Goal: Transaction & Acquisition: Book appointment/travel/reservation

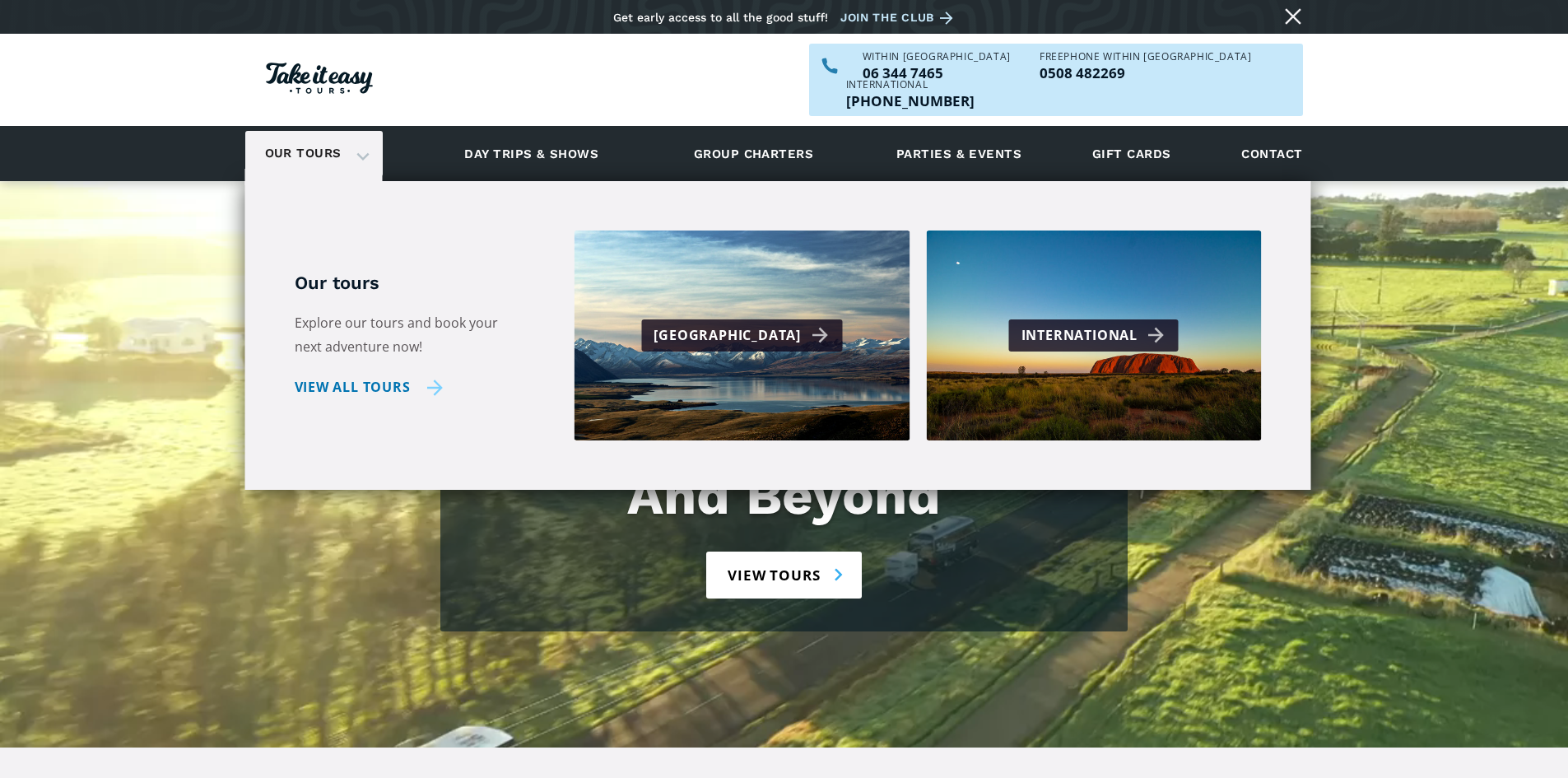
click at [383, 375] on link "View all tours" at bounding box center [369, 387] width 149 height 24
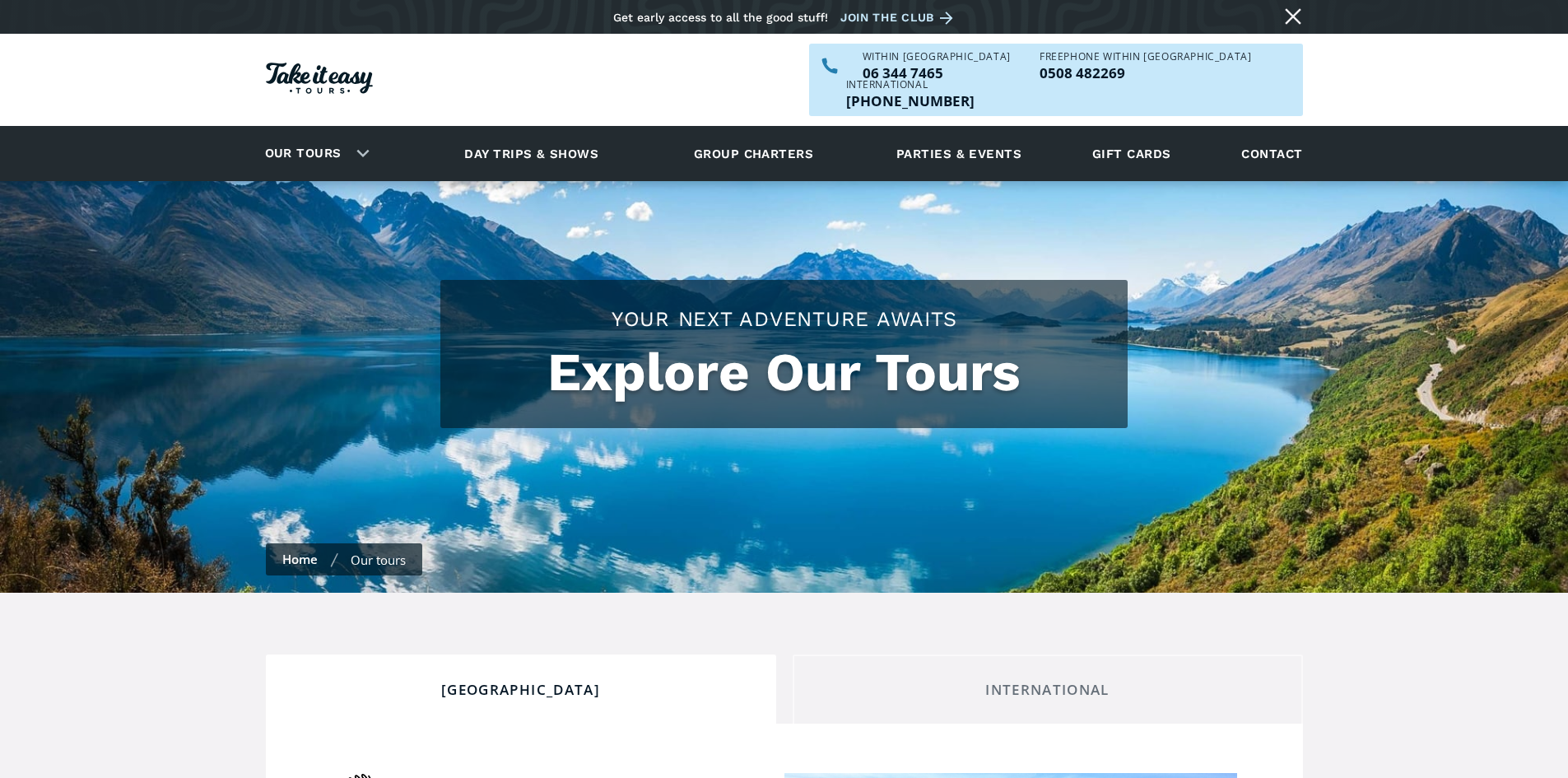
checkbox input "true"
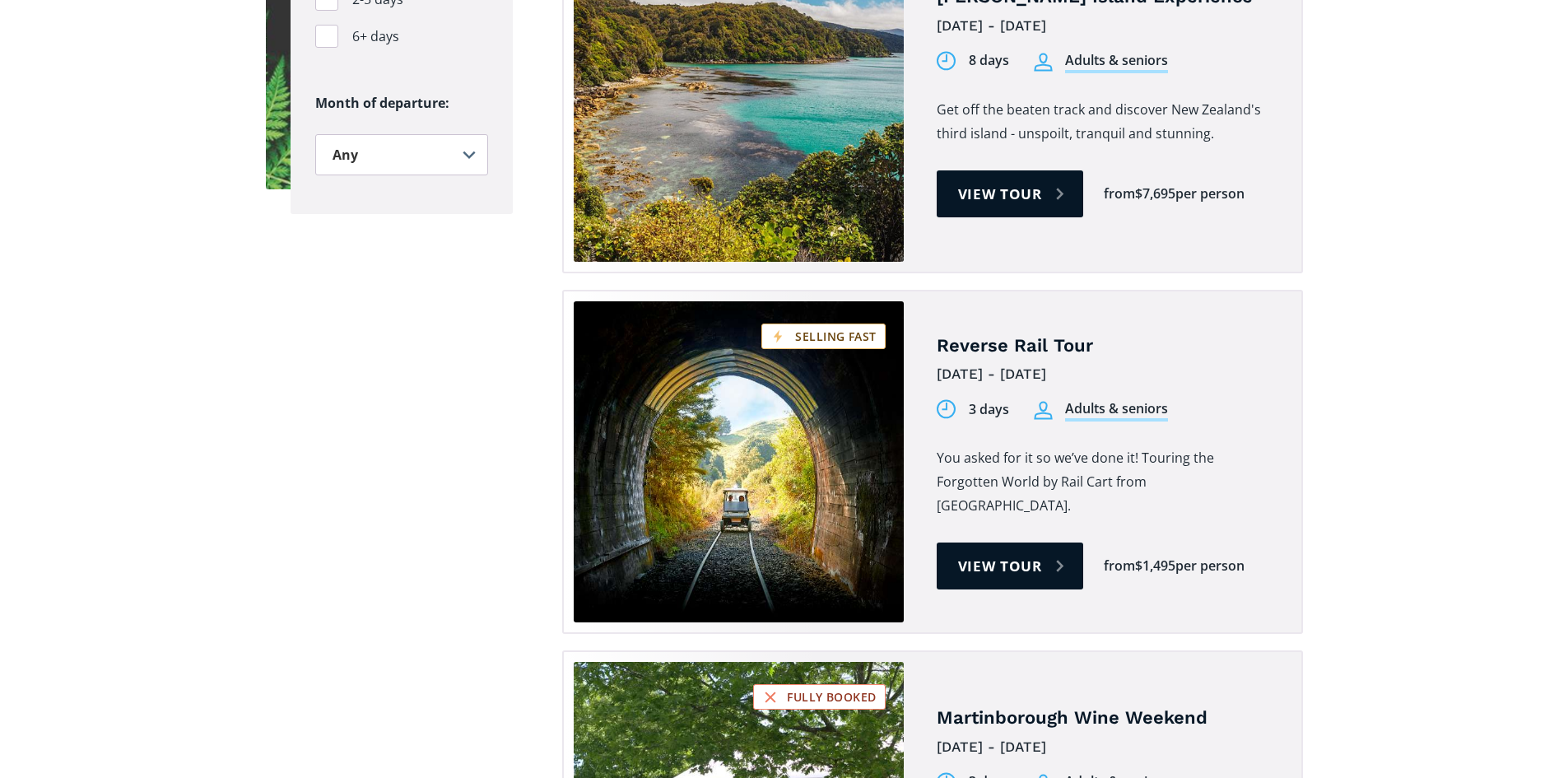
scroll to position [2167, 0]
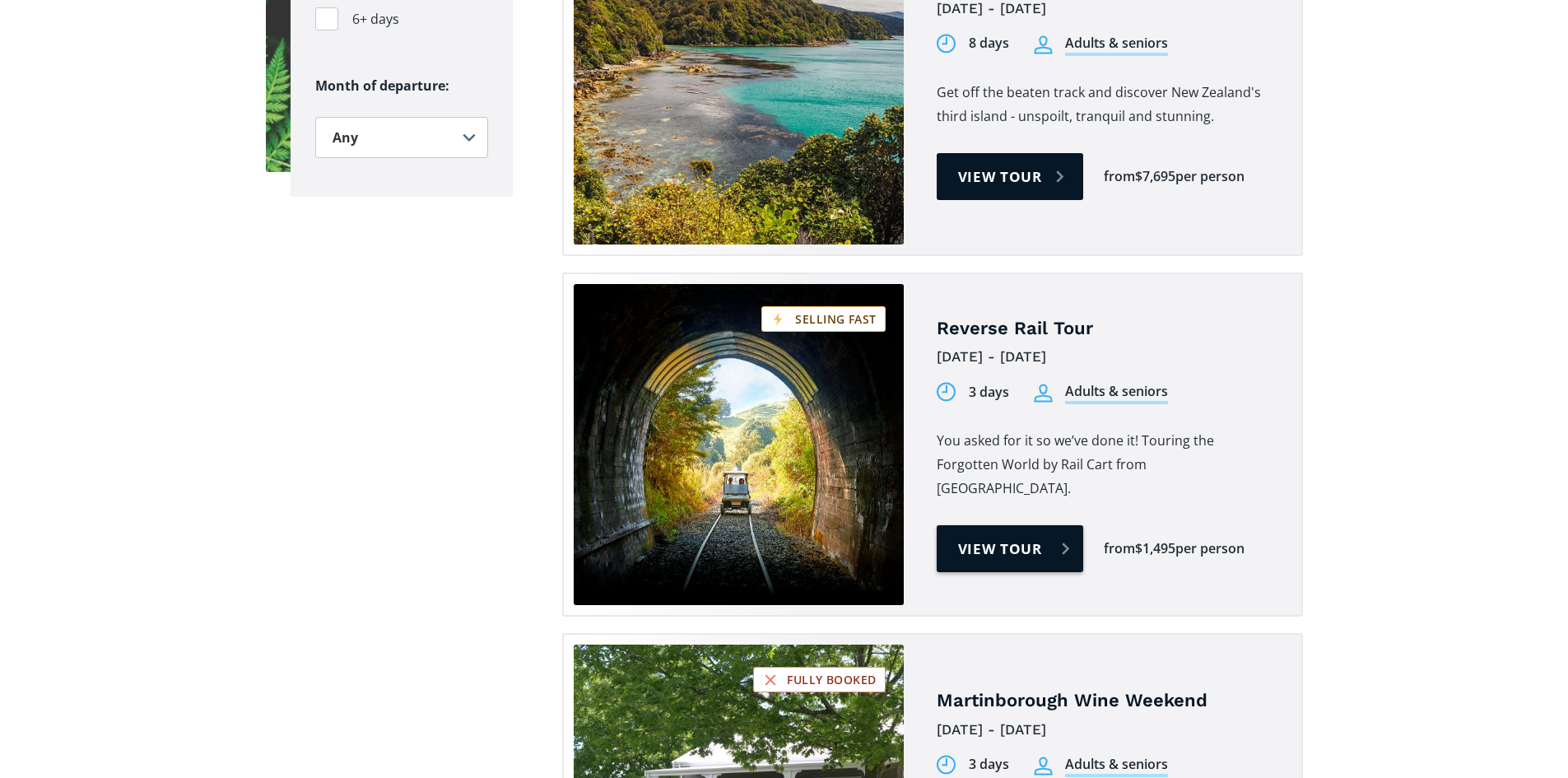
click at [990, 525] on link "View tour" at bounding box center [1010, 548] width 148 height 47
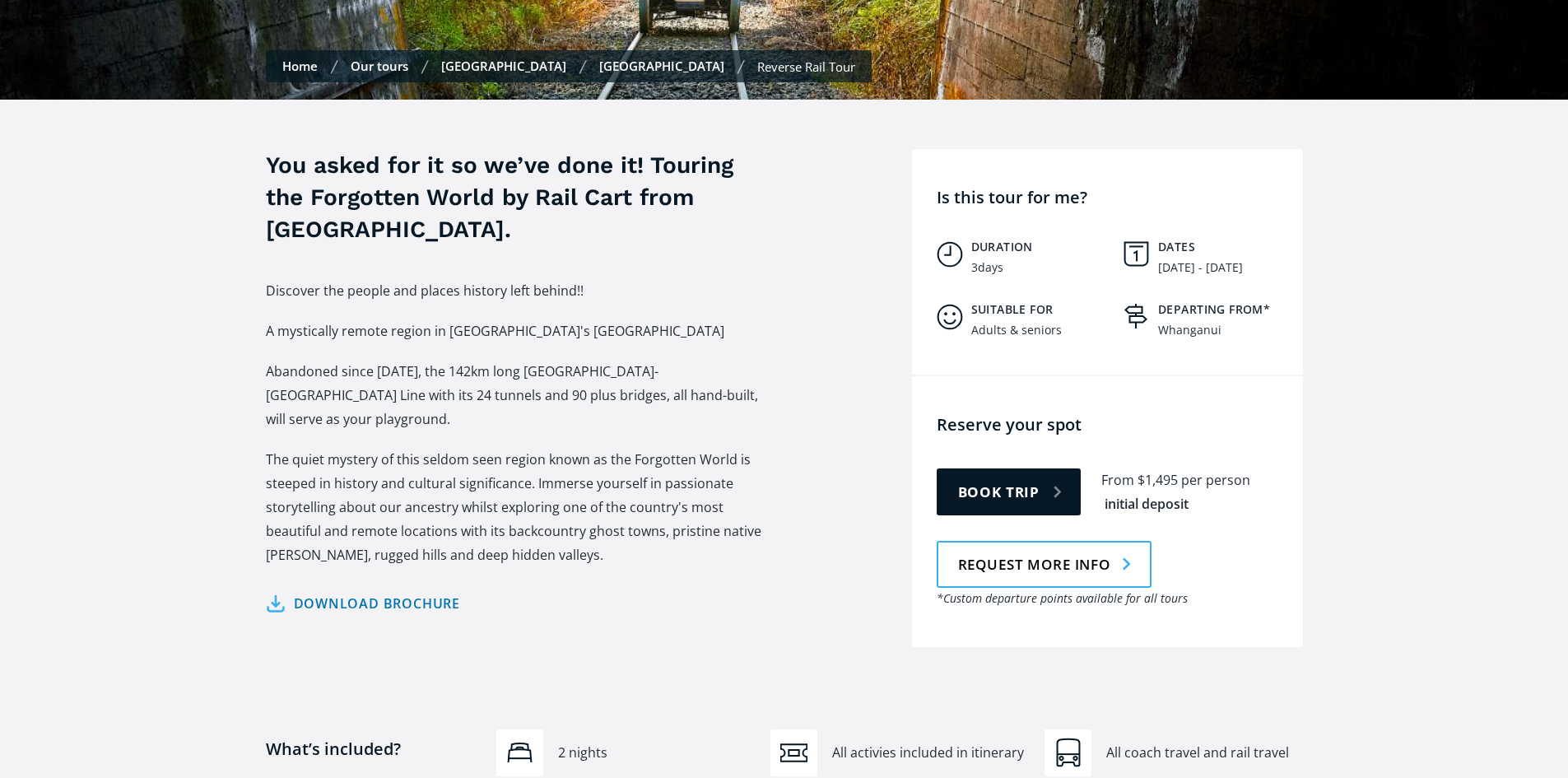
scroll to position [559, 0]
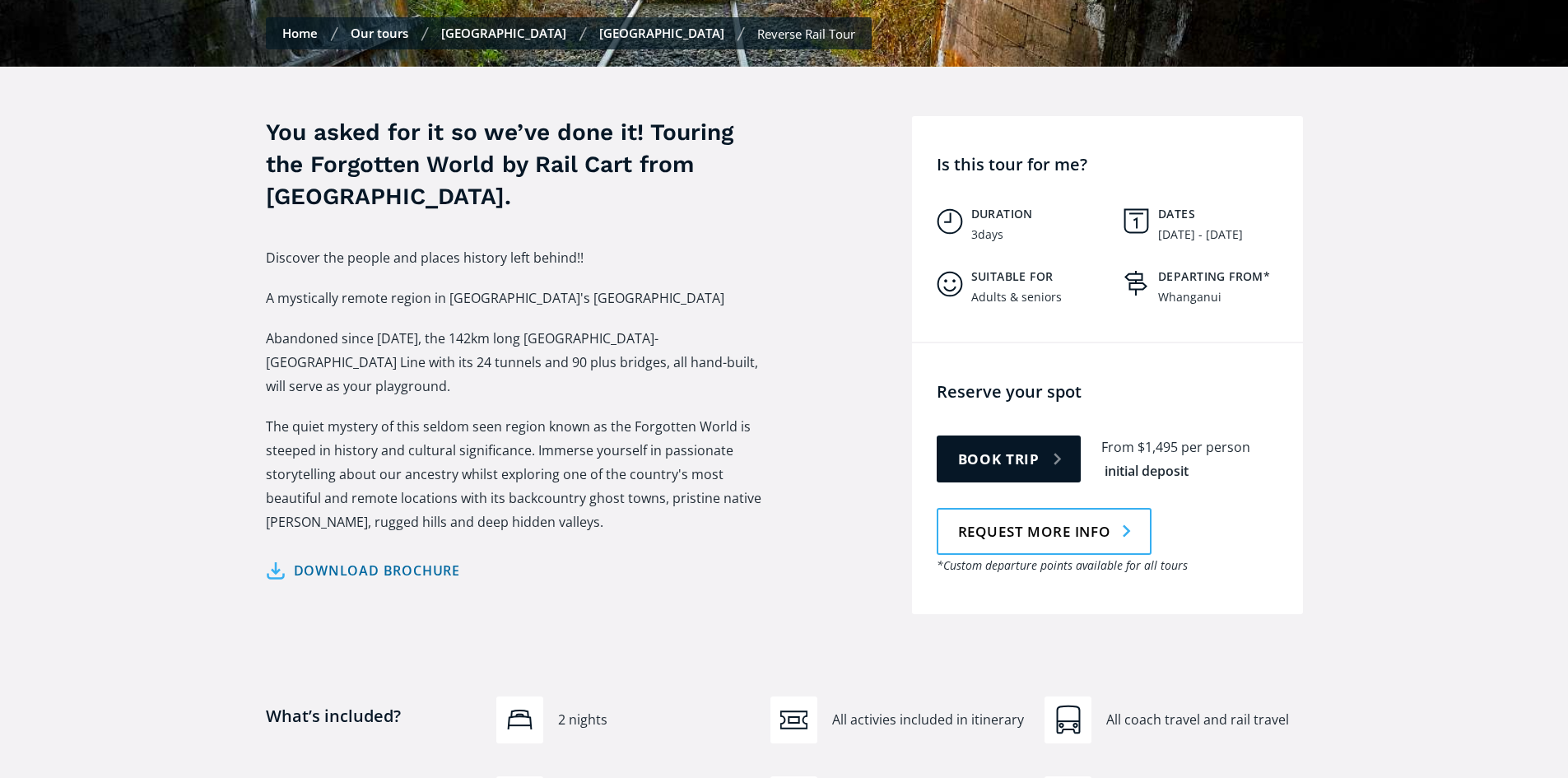
click at [335, 559] on link "Download brochure" at bounding box center [363, 570] width 195 height 24
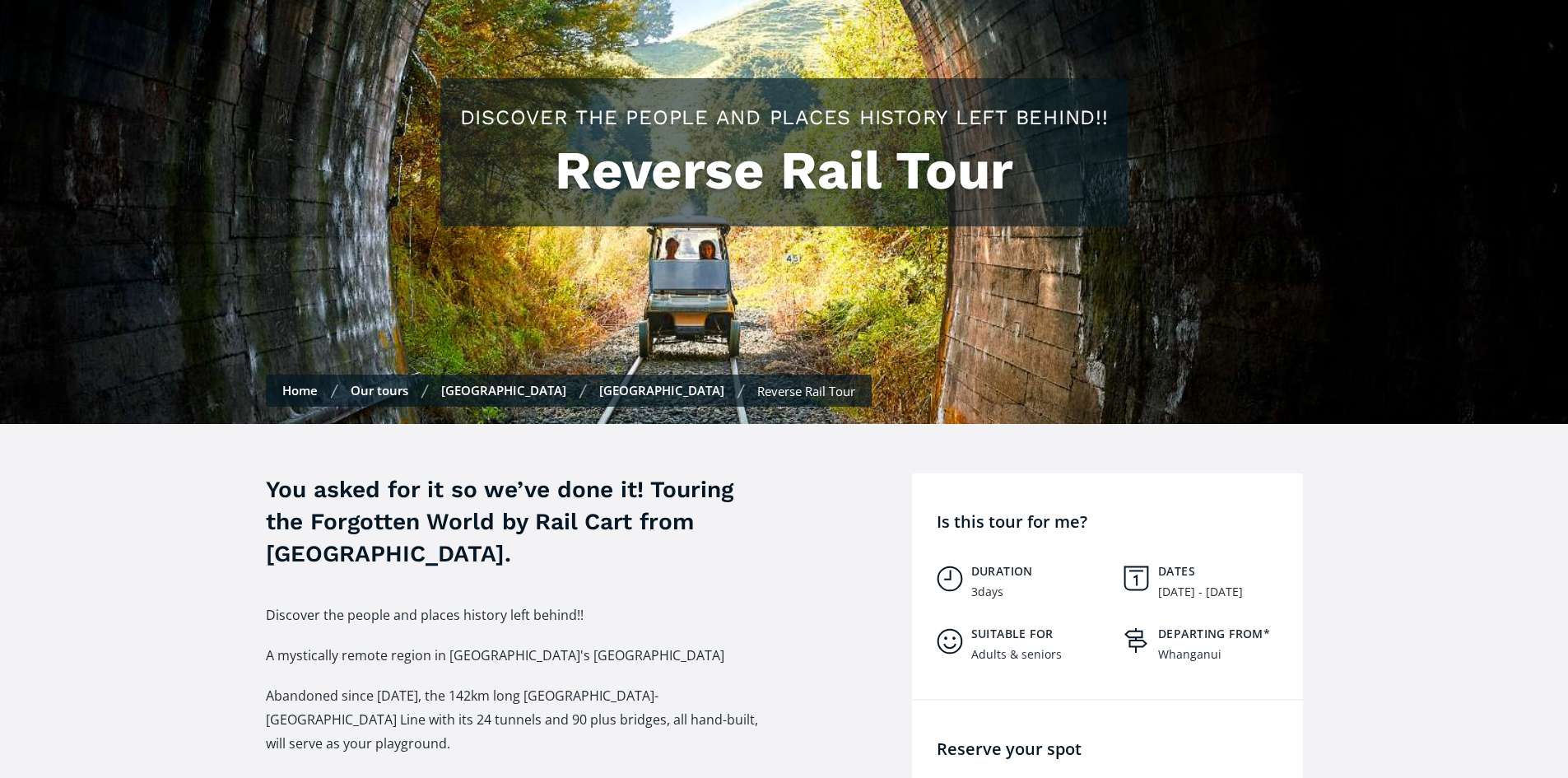
scroll to position [0, 0]
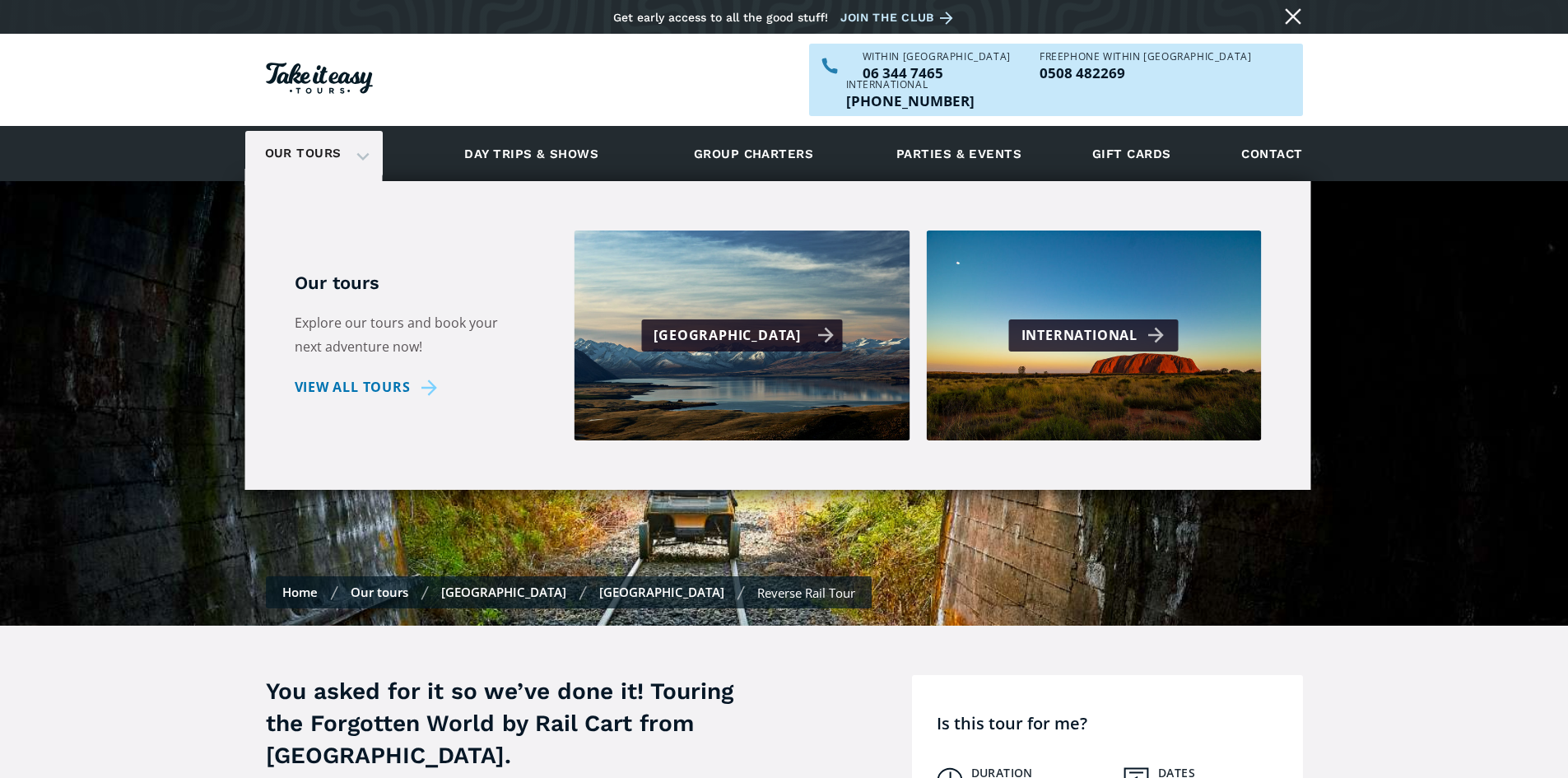
click at [752, 324] on div "[GEOGRAPHIC_DATA]" at bounding box center [744, 335] width 181 height 24
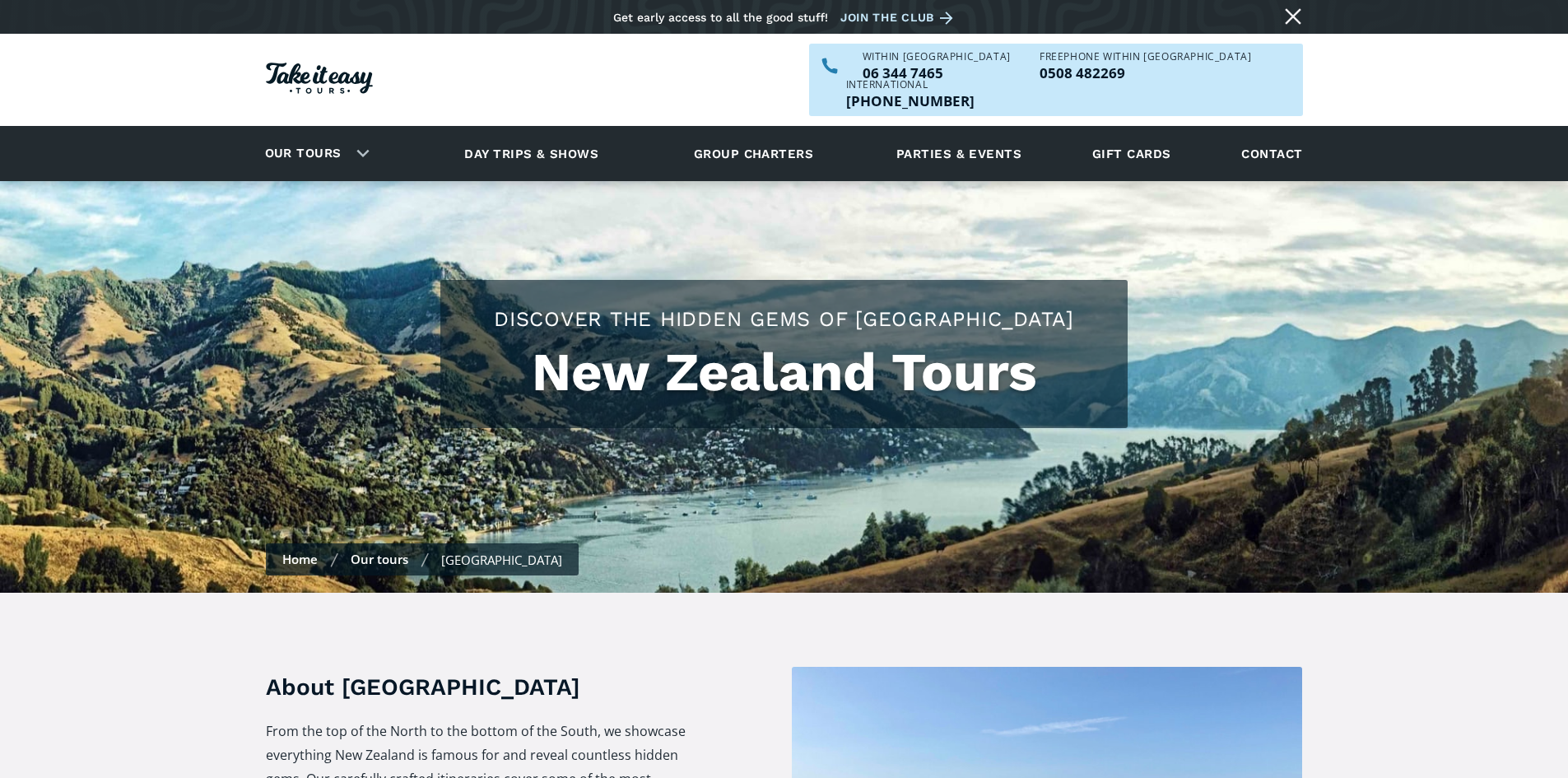
checkbox input "true"
